Goal: Check status: Check status

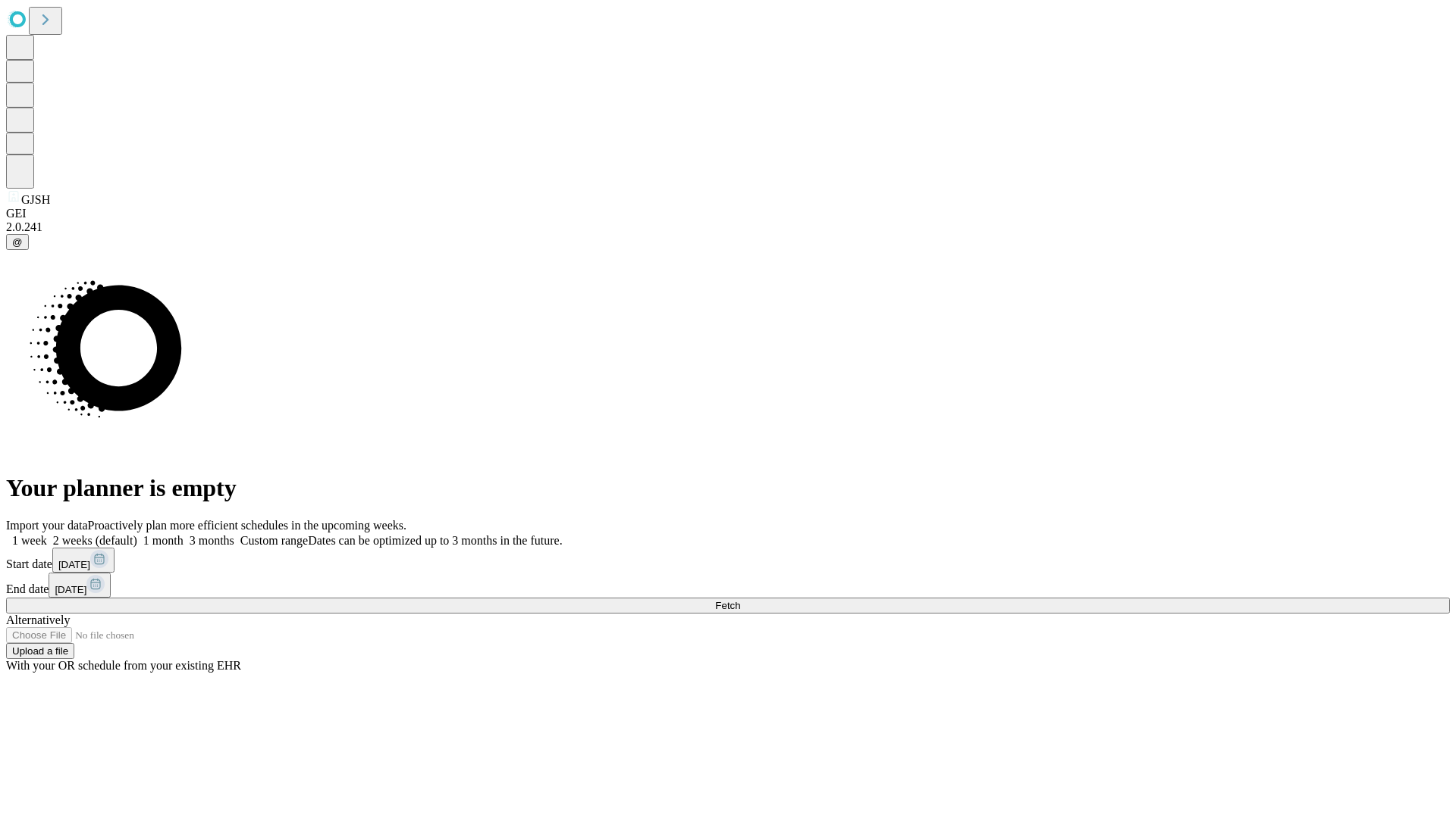
click at [740, 600] on span "Fetch" at bounding box center [728, 605] width 25 height 12
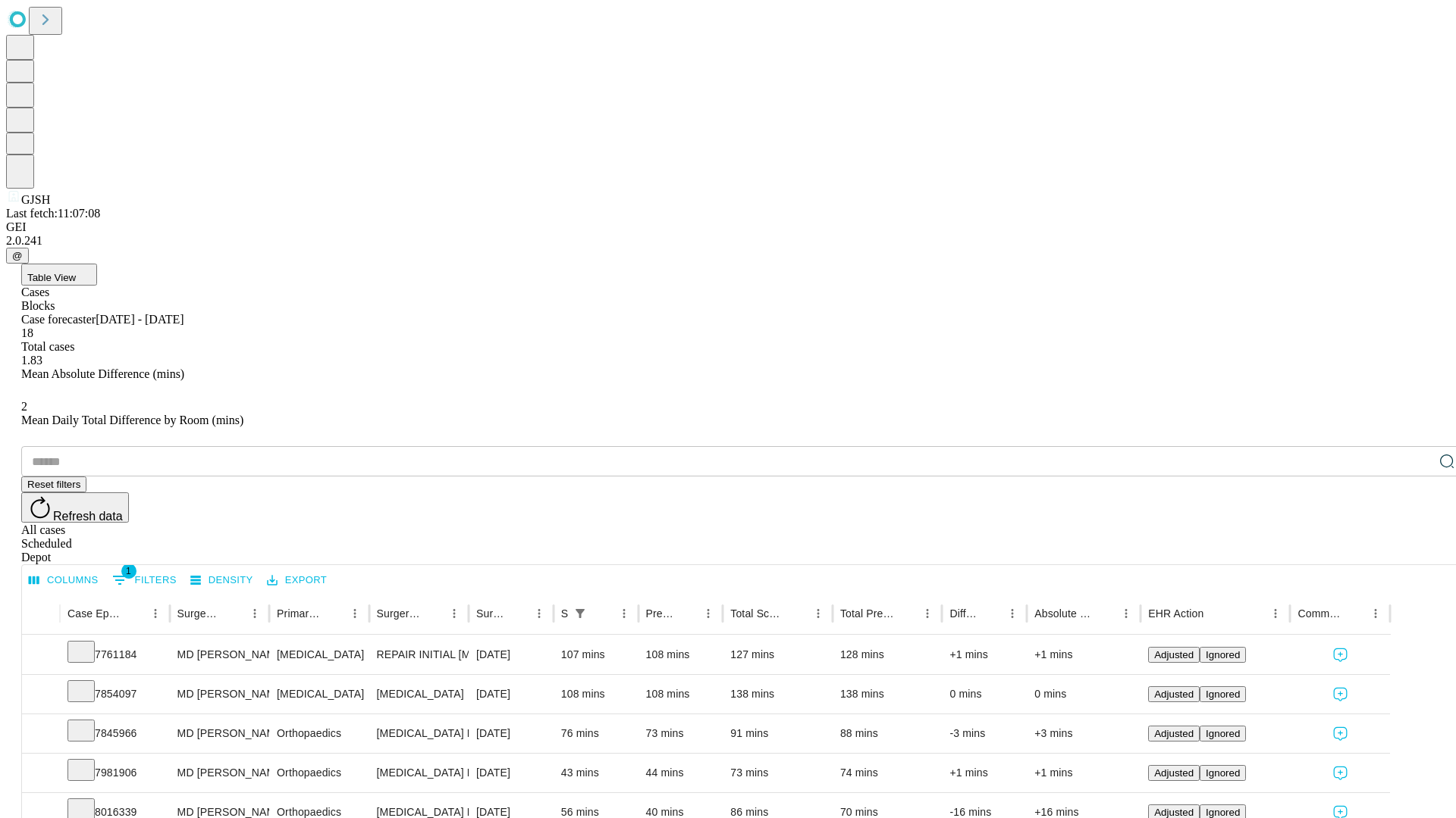
click at [1358, 537] on div "Scheduled" at bounding box center [743, 544] width 1444 height 13
